Goal: Task Accomplishment & Management: Manage account settings

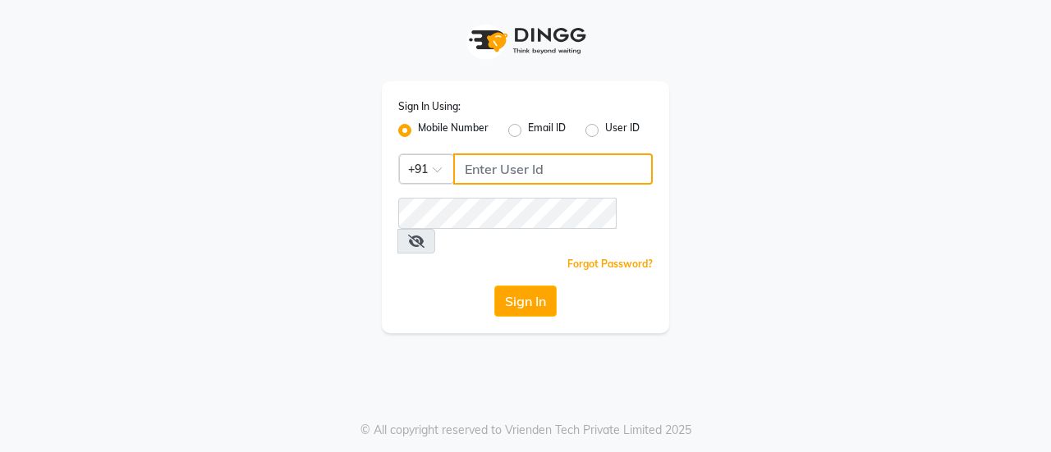
click at [521, 162] on input "Username" at bounding box center [553, 169] width 200 height 31
type input "9643101208"
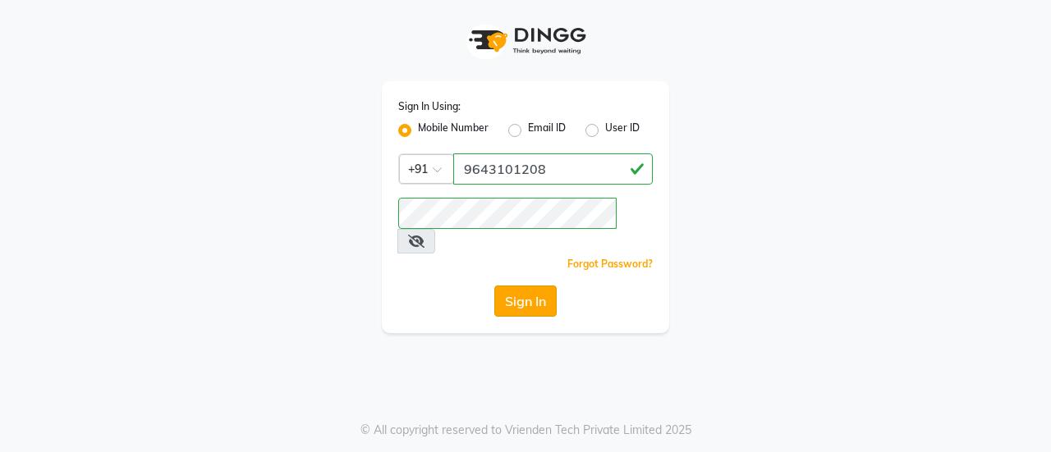
click at [538, 286] on button "Sign In" at bounding box center [525, 301] width 62 height 31
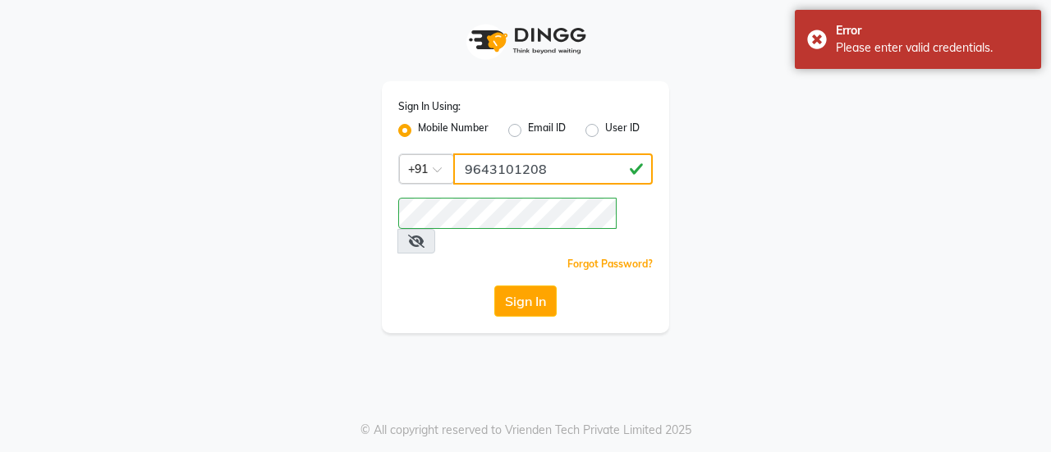
click at [521, 162] on input "9643101208" at bounding box center [553, 169] width 200 height 31
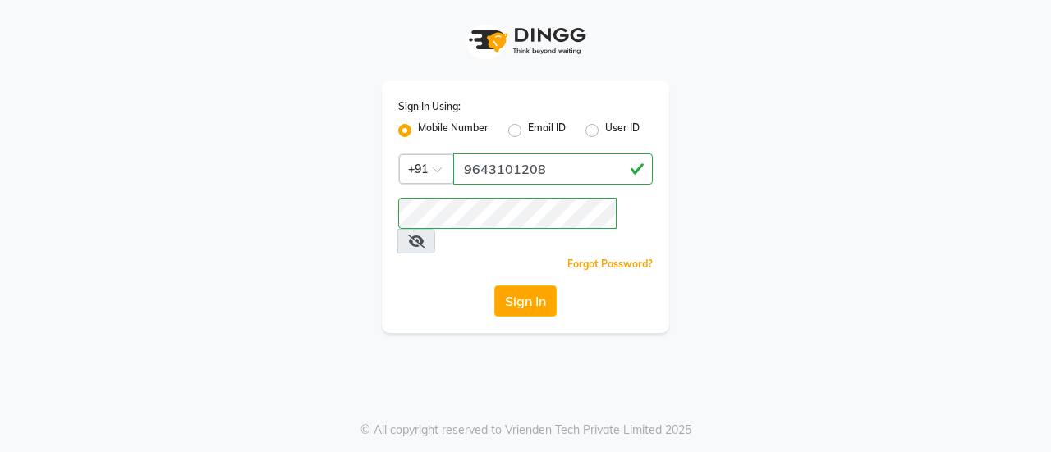
click at [424, 235] on icon at bounding box center [416, 241] width 16 height 13
click at [504, 287] on button "Sign In" at bounding box center [525, 301] width 62 height 31
click at [808, 199] on div "Sign In Using: Mobile Number Email ID User ID Country Code × [PHONE_NUMBER] Rem…" at bounding box center [525, 166] width 936 height 333
